Goal: Information Seeking & Learning: Learn about a topic

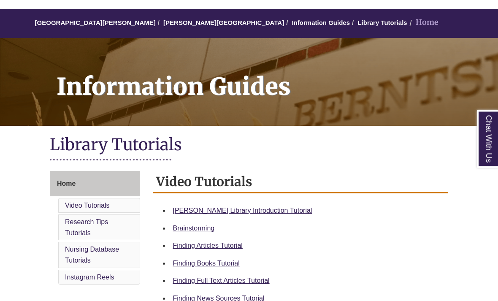
scroll to position [65, 0]
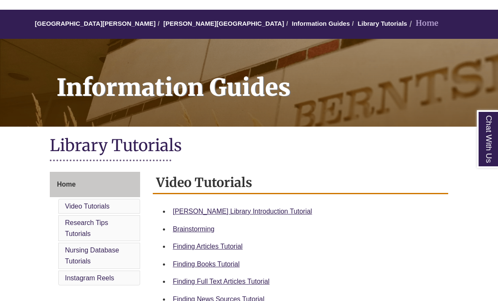
click at [273, 210] on link "Berntsen Library Introduction Tutorial" at bounding box center [242, 210] width 139 height 7
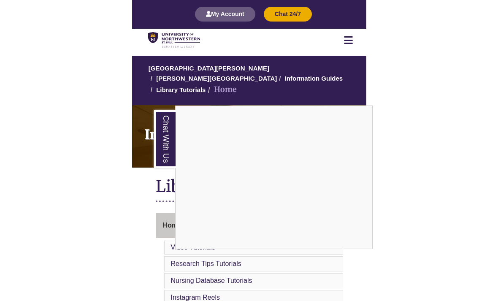
scroll to position [27, 0]
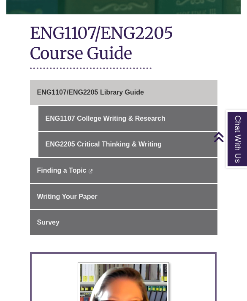
scroll to position [189, 0]
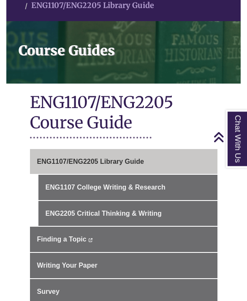
scroll to position [116, 0]
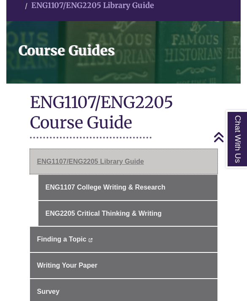
click at [60, 159] on link "ENG1107/ENG2205 Library Guide" at bounding box center [123, 161] width 187 height 25
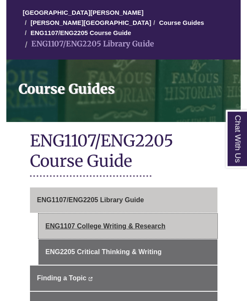
scroll to position [81, 0]
click at [64, 213] on link "ENG1107 College Writing & Research" at bounding box center [127, 225] width 179 height 25
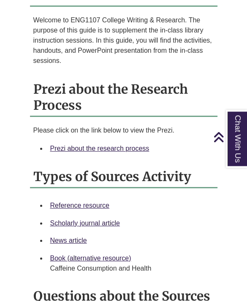
scroll to position [782, 0]
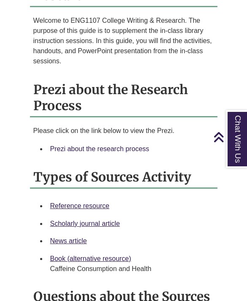
click at [71, 145] on link "Prezi about the research process" at bounding box center [99, 148] width 99 height 7
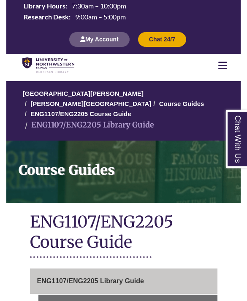
scroll to position [143, 0]
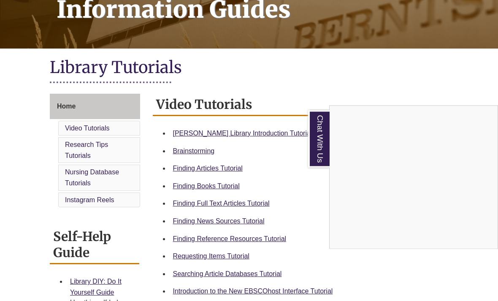
scroll to position [143, 0]
click at [274, 242] on div "Chat With Us" at bounding box center [249, 150] width 498 height 301
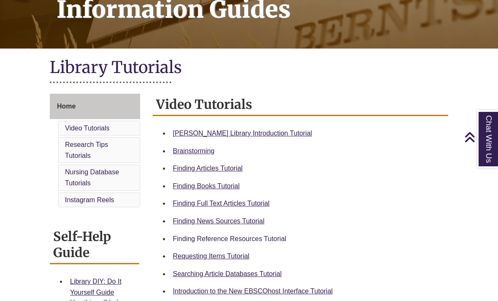
click at [273, 242] on link "Finding Reference Resources Tutorial" at bounding box center [229, 238] width 113 height 7
click at [238, 240] on link "Finding Reference Resources Tutorial" at bounding box center [229, 238] width 113 height 7
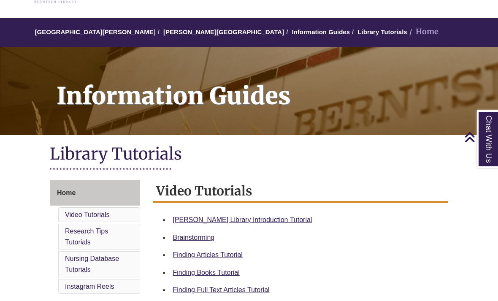
scroll to position [0, 0]
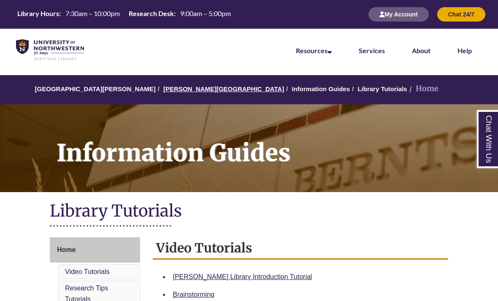
click at [178, 86] on link "[PERSON_NAME][GEOGRAPHIC_DATA]" at bounding box center [223, 88] width 121 height 7
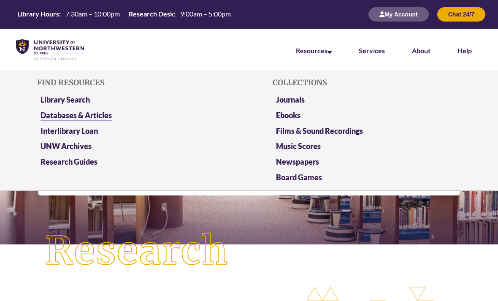
click at [107, 116] on link "Databases & Articles" at bounding box center [75, 115] width 71 height 11
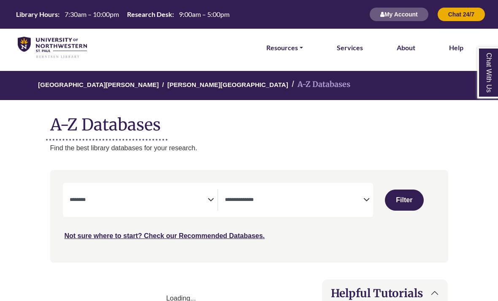
select select "Database Subject Filter"
select select "Database Types Filter"
select select "Database Subject Filter"
select select "Database Types Filter"
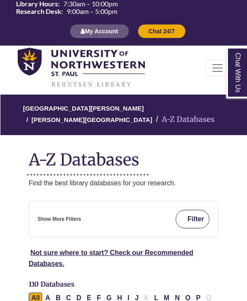
click at [185, 219] on img "submit" at bounding box center [184, 219] width 6 height 6
click at [66, 215] on link "Show More Filters" at bounding box center [59, 219] width 43 height 8
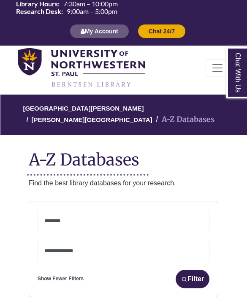
click at [80, 223] on textarea "Search" at bounding box center [123, 221] width 158 height 7
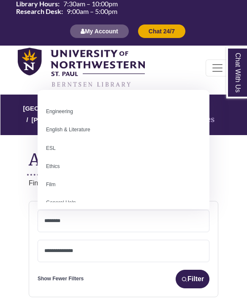
scroll to position [256, 0]
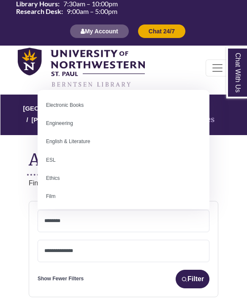
click at [19, 235] on section "**********" at bounding box center [124, 270] width 210 height 138
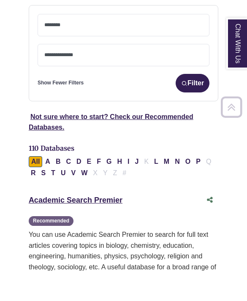
scroll to position [196, 0]
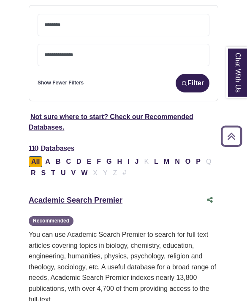
click at [123, 55] on textarea "Search" at bounding box center [123, 55] width 158 height 7
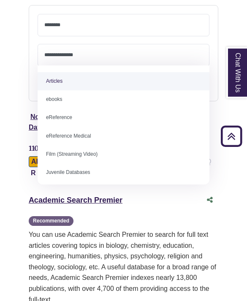
select select "*****"
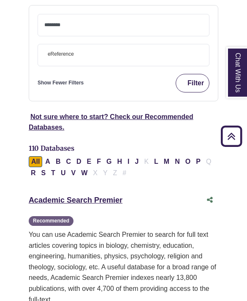
click at [195, 81] on button "Filter" at bounding box center [192, 83] width 34 height 19
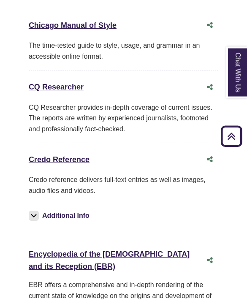
scroll to position [398, 0]
click at [41, 160] on link "Credo Reference This link opens in a new window" at bounding box center [59, 159] width 61 height 8
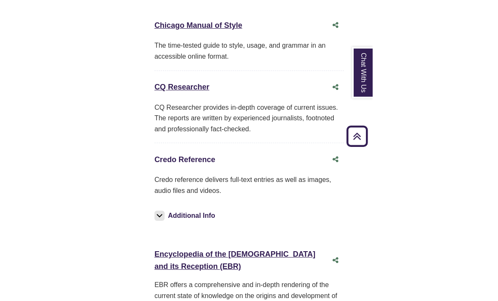
scroll to position [447, 0]
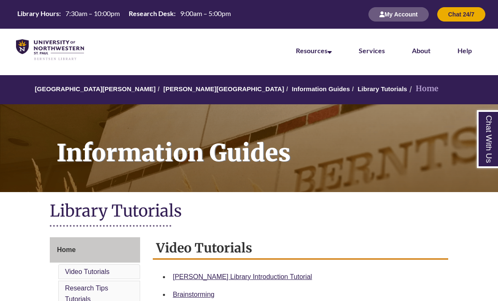
scroll to position [27, 0]
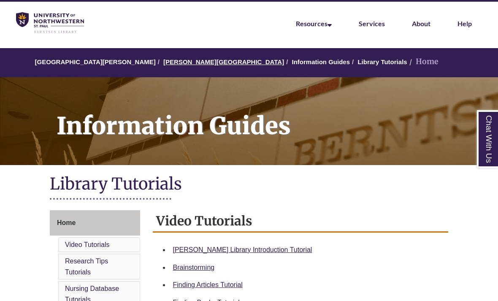
click at [170, 63] on link "[PERSON_NAME][GEOGRAPHIC_DATA]" at bounding box center [223, 61] width 121 height 7
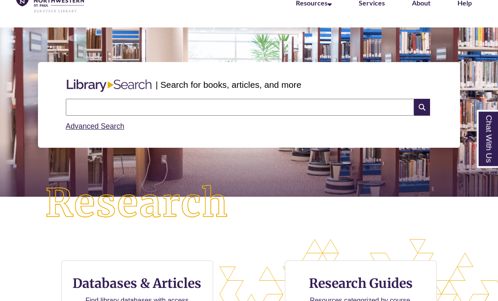
scroll to position [42, 0]
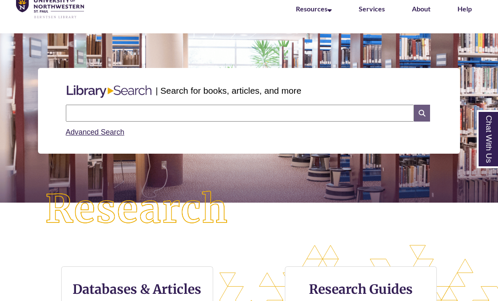
click at [418, 111] on icon at bounding box center [422, 113] width 16 height 17
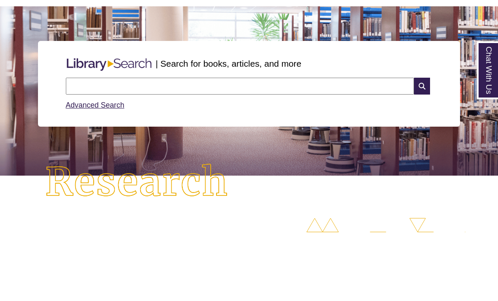
click at [80, 146] on input "text" at bounding box center [240, 154] width 348 height 17
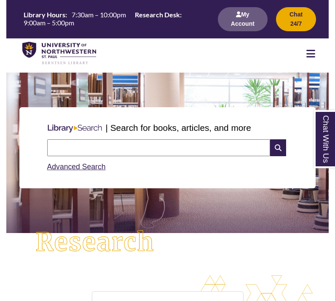
scroll to position [4, 4]
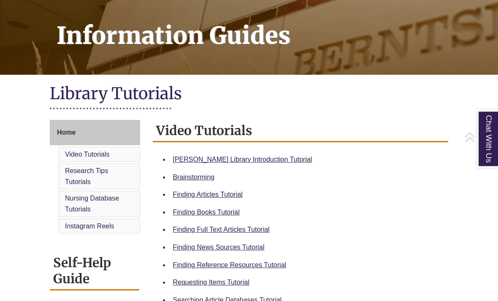
scroll to position [117, 0]
click at [240, 247] on link "Finding News Sources Tutorial" at bounding box center [218, 246] width 91 height 7
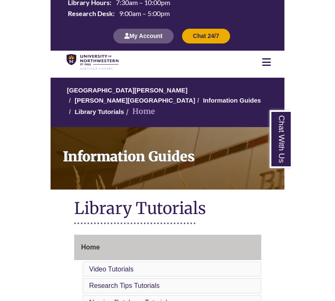
scroll to position [0, 0]
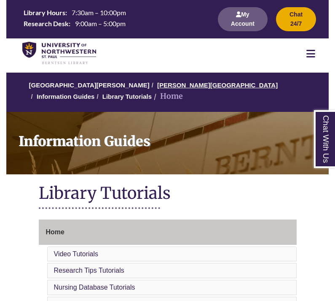
click at [159, 87] on link "[PERSON_NAME][GEOGRAPHIC_DATA]" at bounding box center [217, 84] width 121 height 7
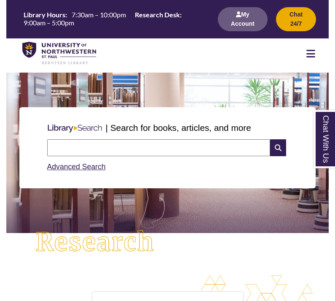
click at [62, 147] on input "text" at bounding box center [158, 147] width 223 height 17
type input "*********"
click at [278, 152] on icon at bounding box center [278, 147] width 16 height 17
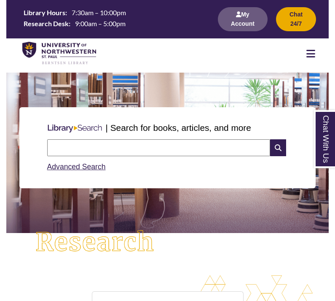
click at [312, 54] on icon at bounding box center [311, 53] width 9 height 10
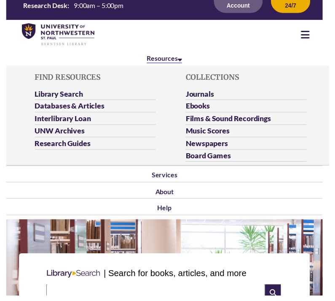
scroll to position [19, 0]
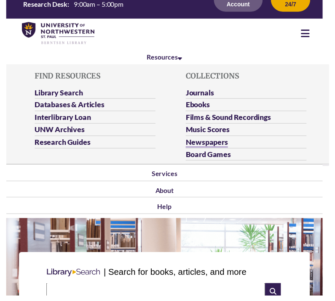
click at [218, 140] on link "Newspapers" at bounding box center [210, 145] width 43 height 11
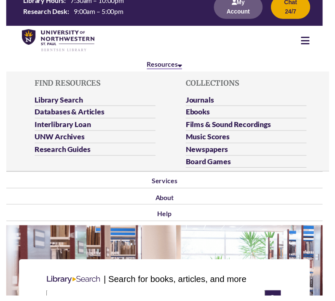
scroll to position [23, 0]
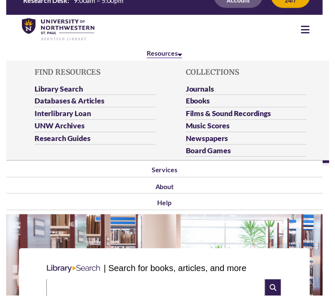
click at [176, 53] on link "Resources" at bounding box center [168, 54] width 36 height 9
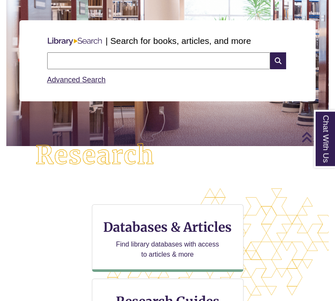
click at [192, 57] on input "text" at bounding box center [158, 61] width 223 height 17
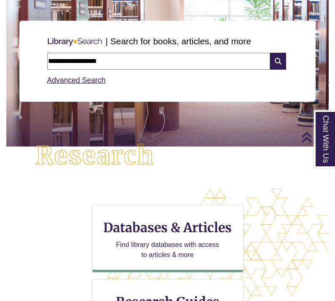
type input "**********"
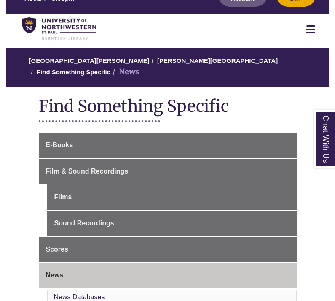
scroll to position [28, 0]
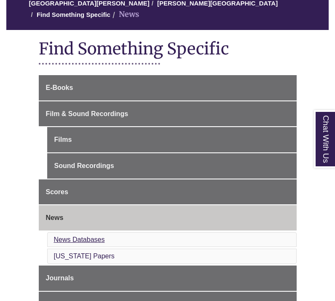
click at [62, 236] on link "News Databases" at bounding box center [79, 239] width 51 height 7
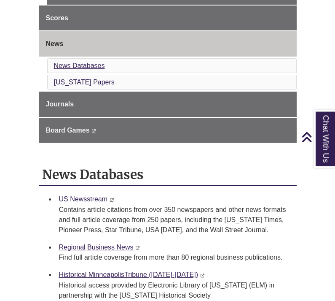
scroll to position [256, 0]
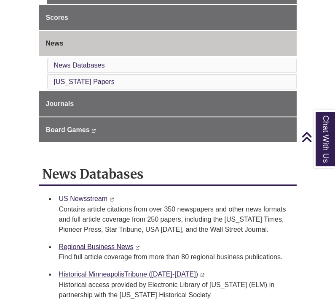
click at [70, 195] on link "US Newsstream" at bounding box center [83, 198] width 49 height 7
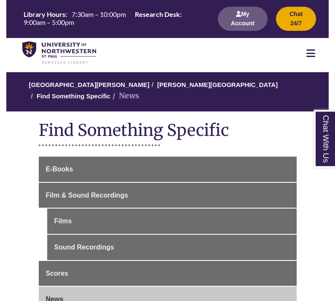
scroll to position [0, 0]
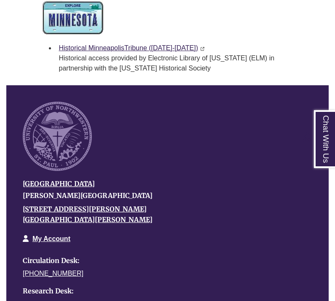
scroll to position [82, 0]
